Goal: Find specific page/section: Find specific page/section

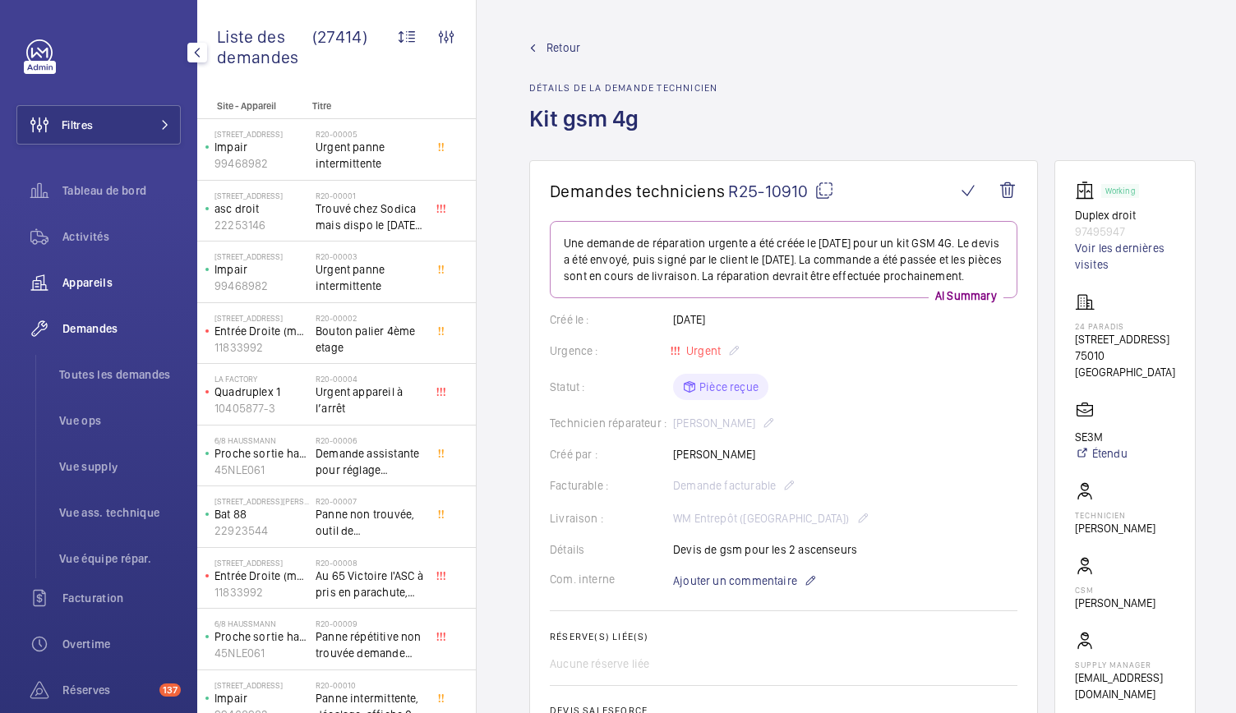
click at [81, 275] on span "Appareils" at bounding box center [121, 282] width 118 height 16
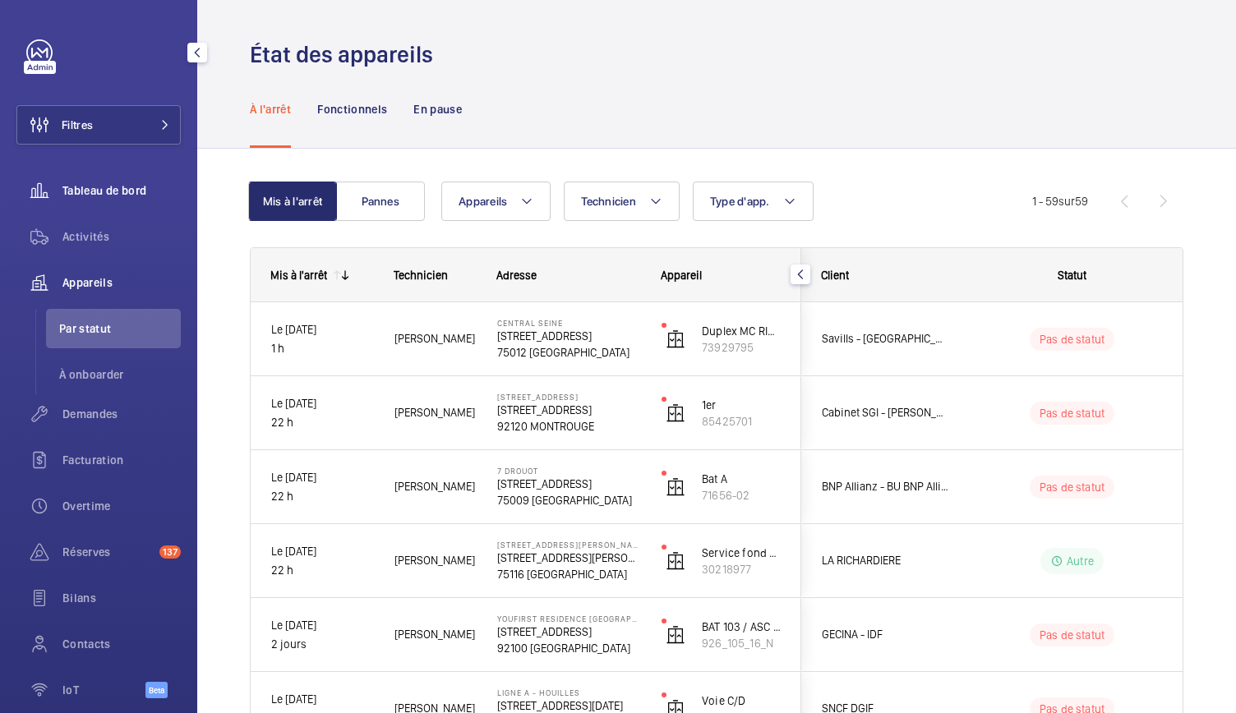
click at [122, 195] on span "Tableau de bord" at bounding box center [121, 190] width 118 height 16
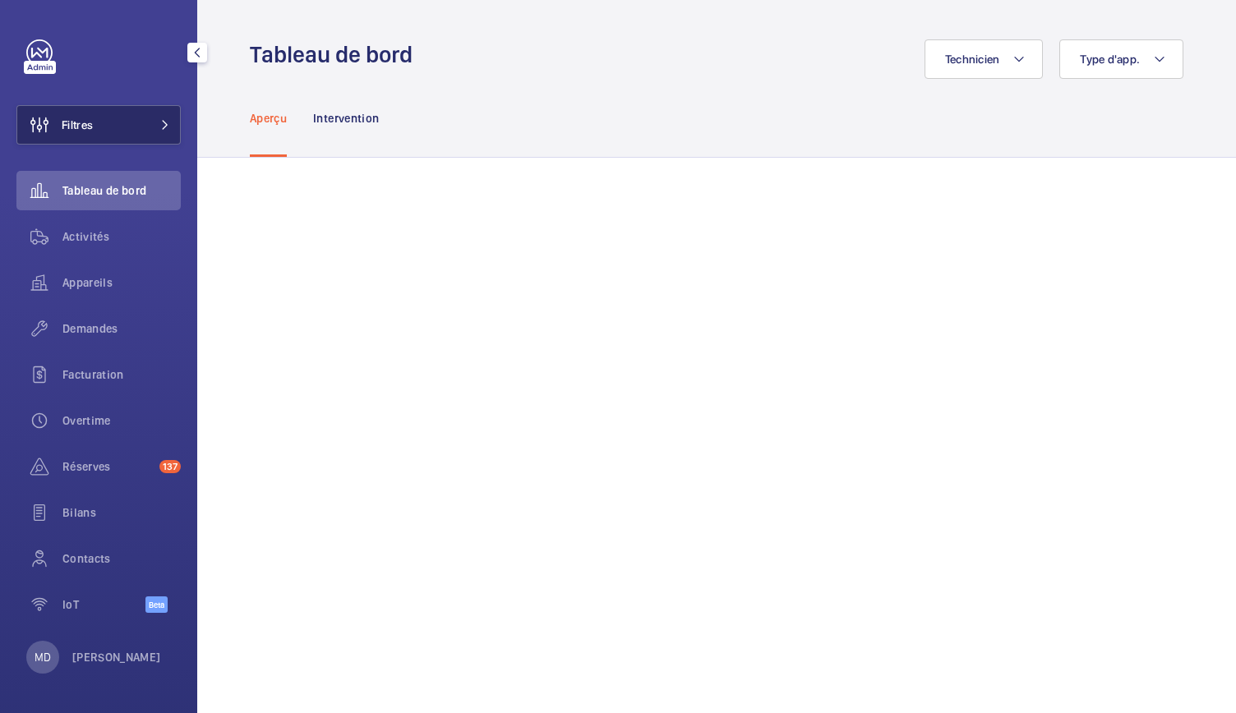
click at [154, 129] on span at bounding box center [160, 125] width 20 height 10
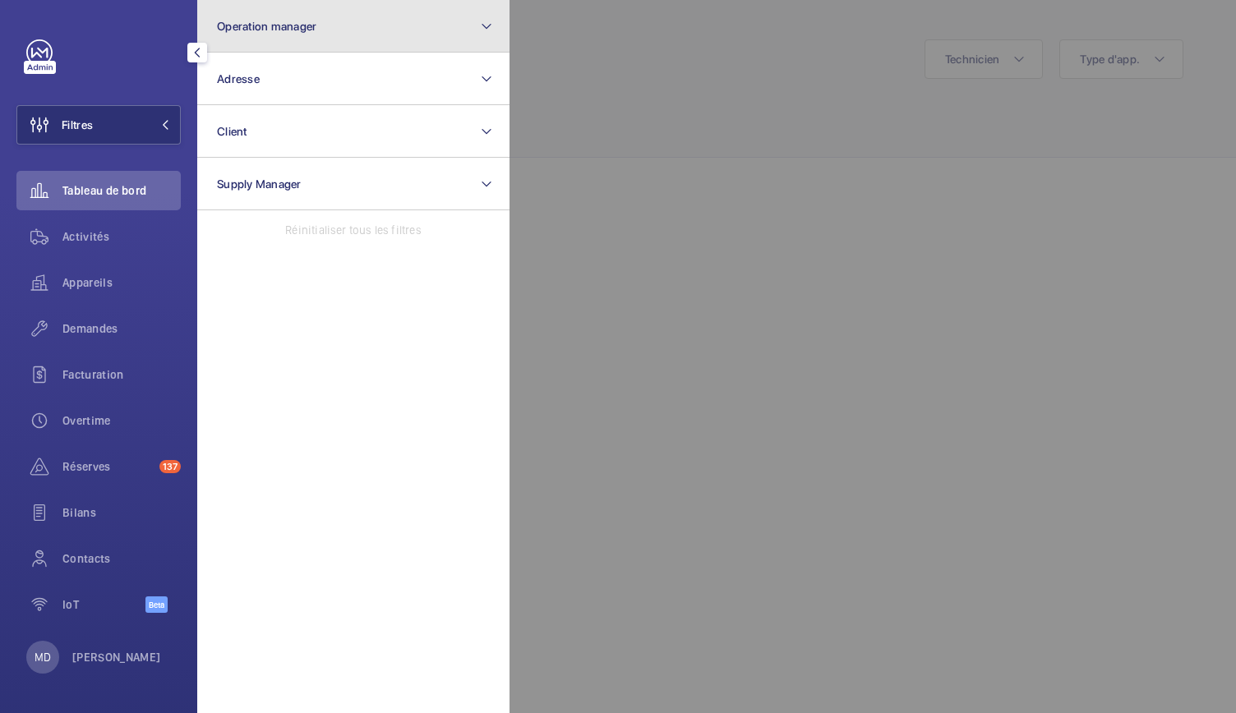
click at [326, 28] on button "Operation manager" at bounding box center [353, 26] width 312 height 53
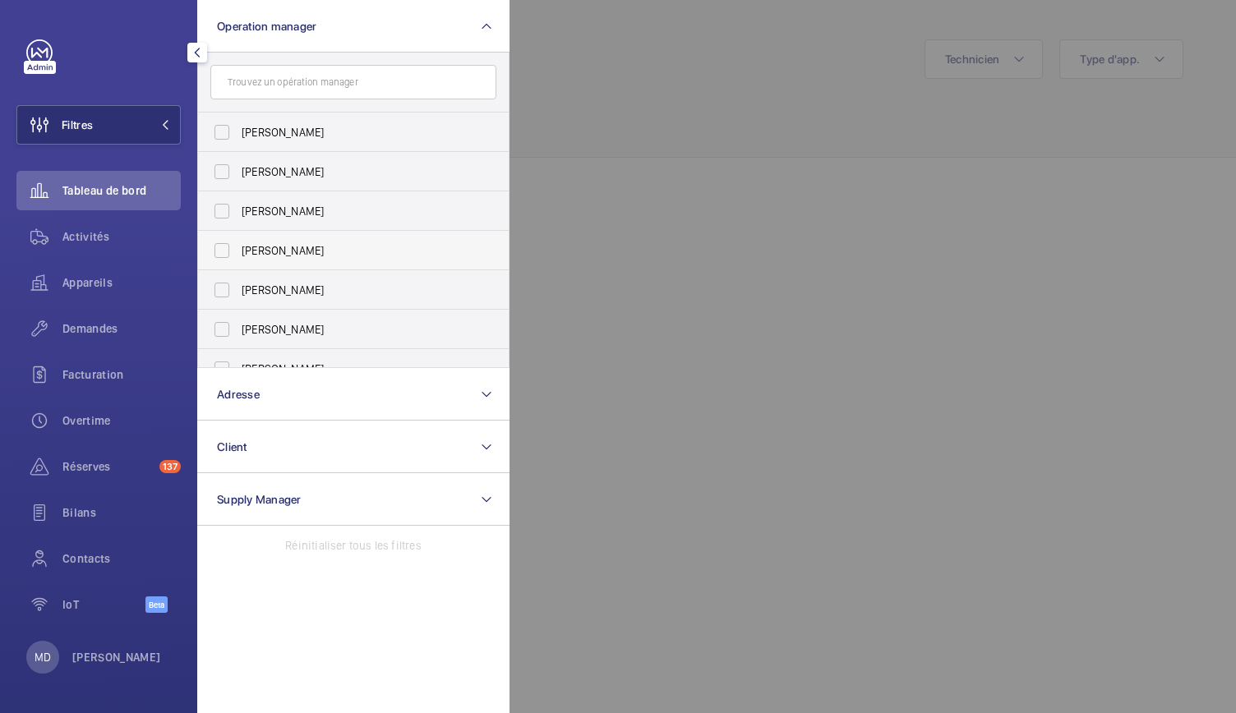
scroll to position [61, 0]
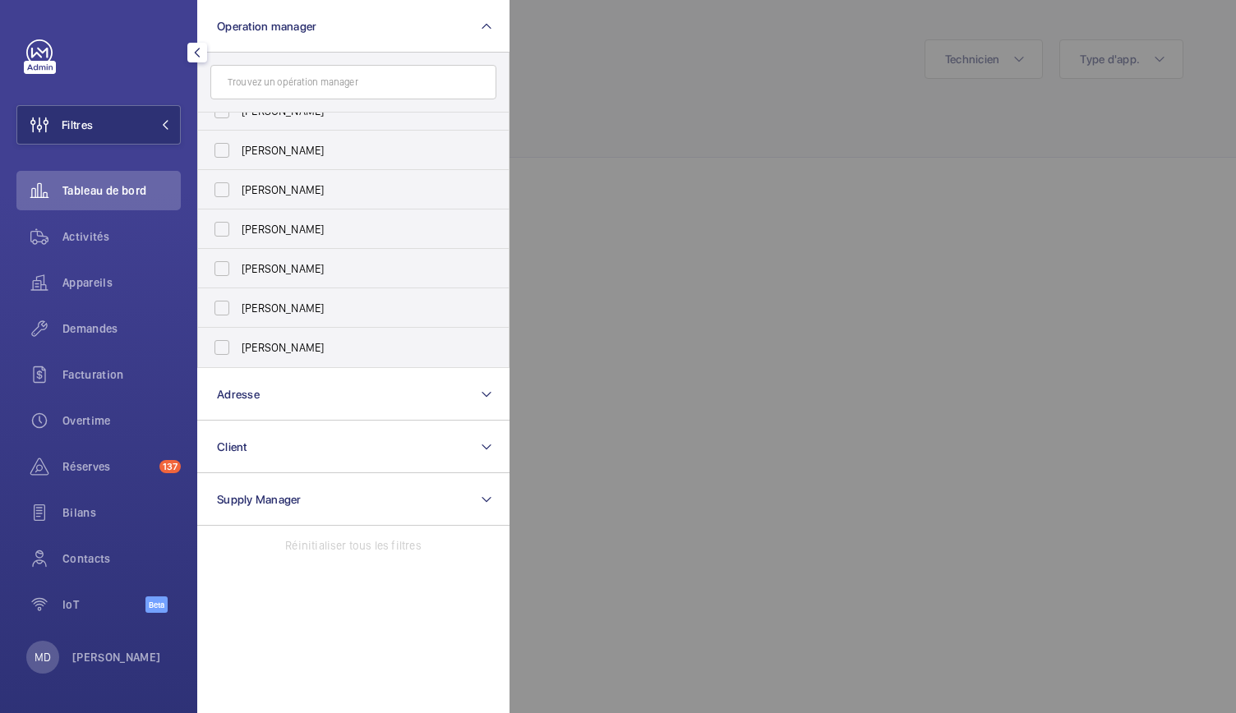
click at [687, 221] on div at bounding box center [1127, 356] width 1236 height 713
